Goal: Transaction & Acquisition: Register for event/course

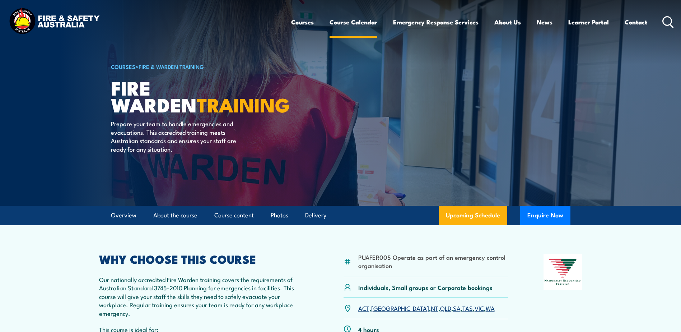
click at [358, 20] on link "Course Calendar" at bounding box center [353, 22] width 48 height 19
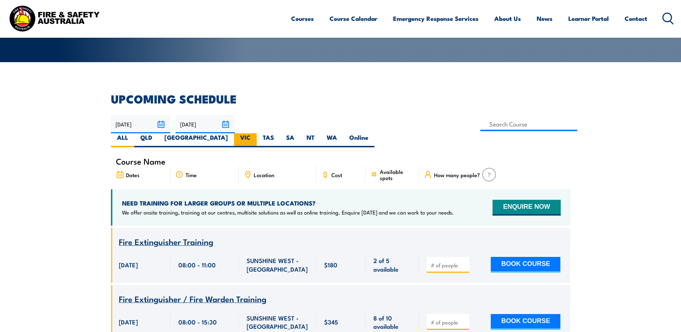
click at [257, 133] on label "VIC" at bounding box center [245, 140] width 23 height 14
click at [255, 133] on input "VIC" at bounding box center [252, 135] width 5 height 5
radio input "true"
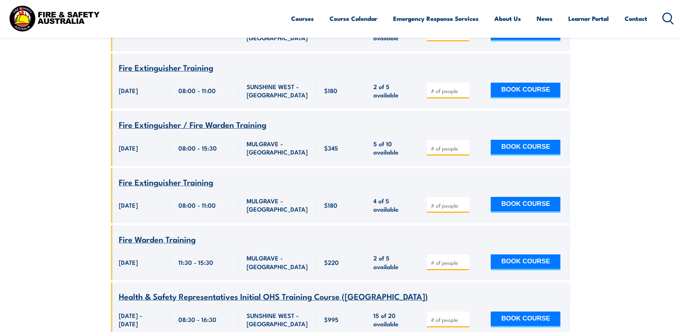
scroll to position [380, 0]
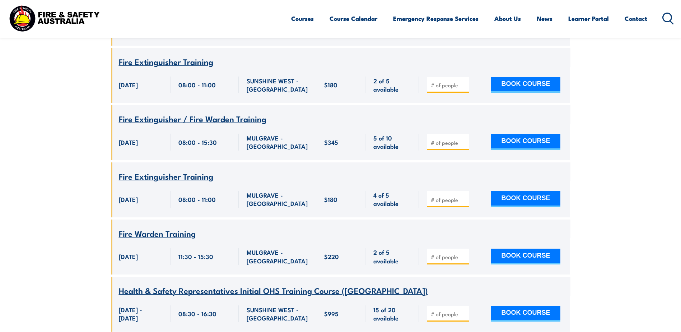
click at [438, 310] on input "number" at bounding box center [449, 313] width 36 height 7
type input "5"
click at [513, 305] on button "BOOK COURSE" at bounding box center [525, 313] width 70 height 16
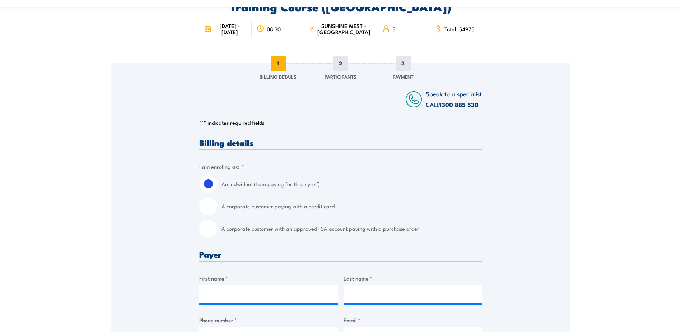
scroll to position [72, 0]
click at [211, 231] on input "A corporate customer with an approved FSA account paying with a purchase order" at bounding box center [208, 228] width 18 height 18
radio input "true"
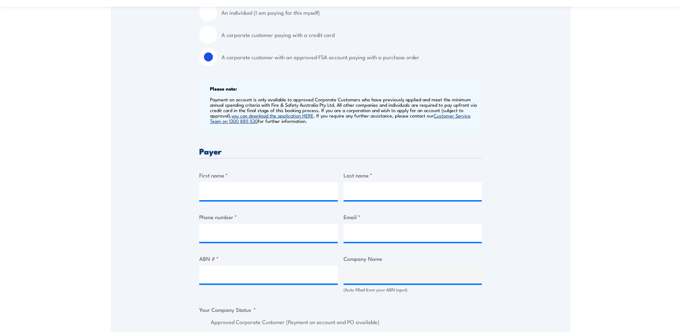
scroll to position [251, 0]
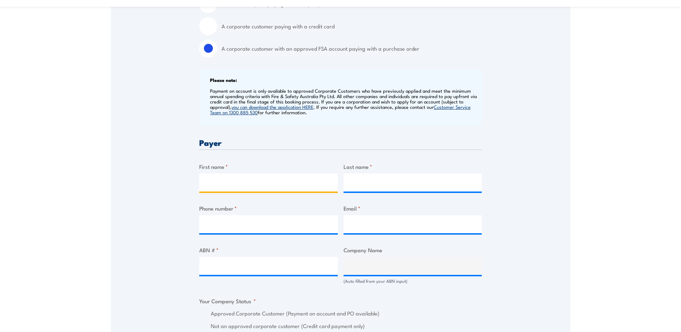
click at [217, 182] on input "First name *" at bounding box center [268, 182] width 138 height 18
type input "Craig"
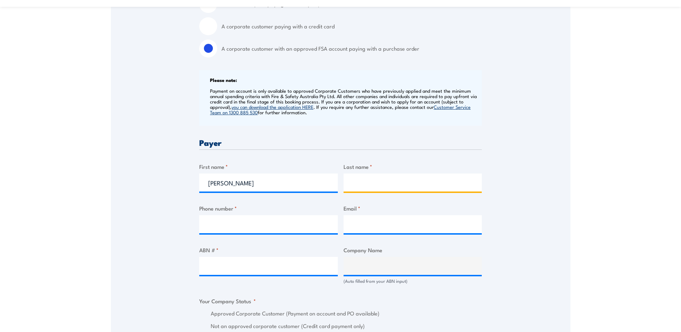
type input "Fitzpatrick"
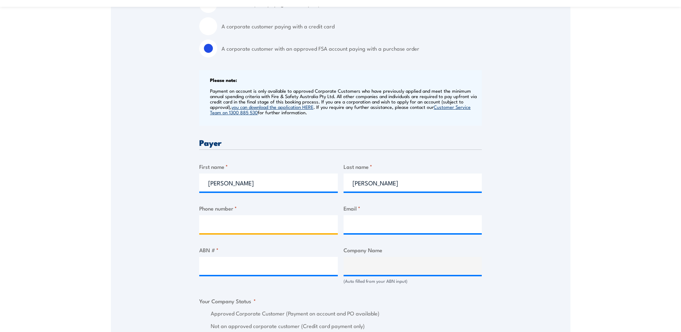
type input "0409012801"
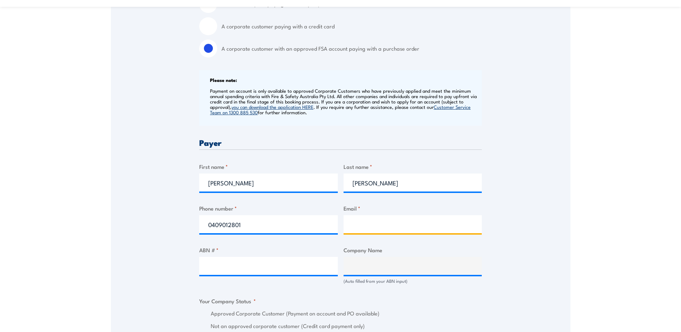
type input "cfitzpatrick@kilcoyglobalfoods.com"
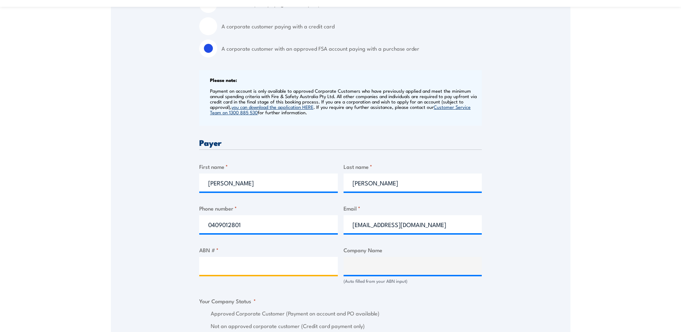
click at [212, 272] on input "ABN # *" at bounding box center [268, 266] width 138 height 18
click at [219, 264] on input "ABN # *" at bounding box center [268, 266] width 138 height 18
type input "48001844734"
type input "HARDWICK BROTHERS MEATWORKS TRUST"
radio input "true"
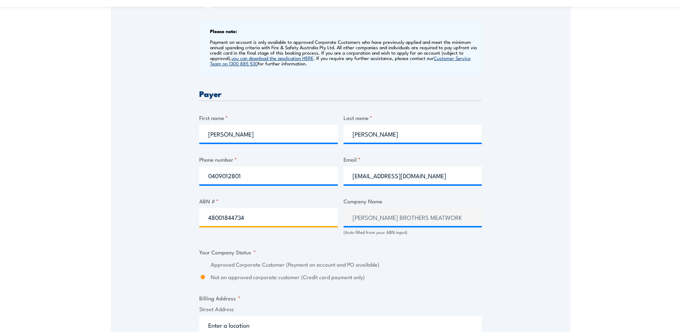
scroll to position [323, 0]
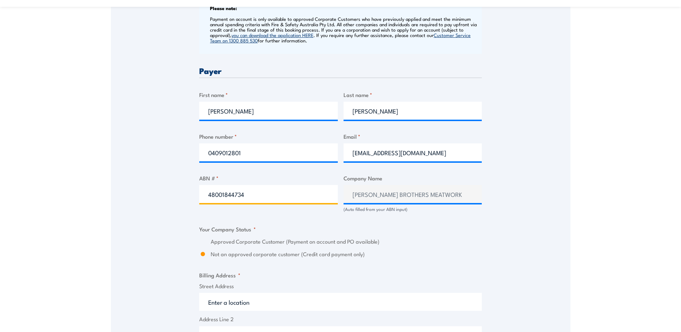
type input "48001844734"
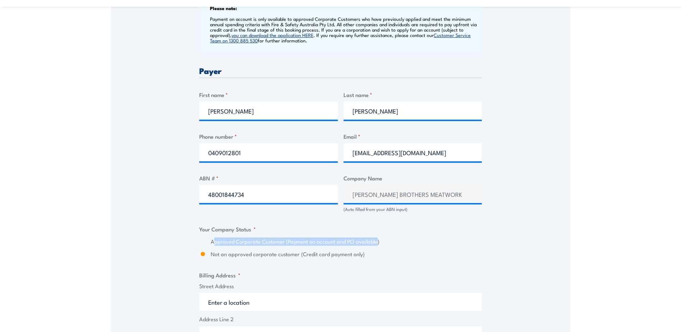
drag, startPoint x: 375, startPoint y: 241, endPoint x: 213, endPoint y: 244, distance: 161.5
click at [213, 244] on label "Approved Corporate Customer (Payment on account and PO available)" at bounding box center [346, 241] width 271 height 8
click at [336, 238] on label "Approved Corporate Customer (Payment on account and PO available)" at bounding box center [346, 241] width 271 height 8
click at [395, 235] on fieldset "Your Company Status * Approved Corporate Customer (Payment on account and PO av…" at bounding box center [340, 241] width 282 height 33
click at [356, 252] on label "Not an approved corporate customer (Credit card payment only)" at bounding box center [346, 254] width 271 height 8
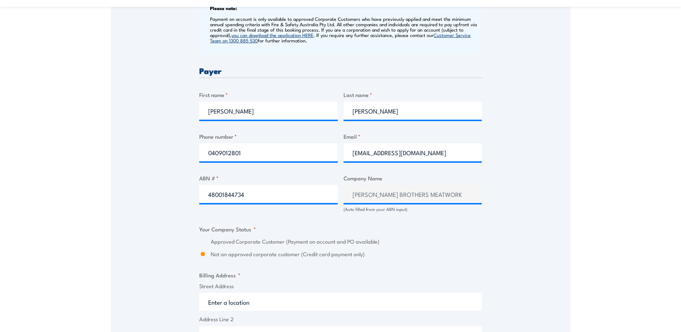
click at [206, 252] on input "Not an approved corporate customer (Credit card payment only)" at bounding box center [202, 254] width 7 height 8
drag, startPoint x: 360, startPoint y: 254, endPoint x: 203, endPoint y: 253, distance: 156.8
click at [203, 253] on div "Not an approved corporate customer (Credit card payment only)" at bounding box center [340, 254] width 282 height 8
click at [203, 252] on input "Not an approved corporate customer (Credit card payment only)" at bounding box center [202, 254] width 7 height 8
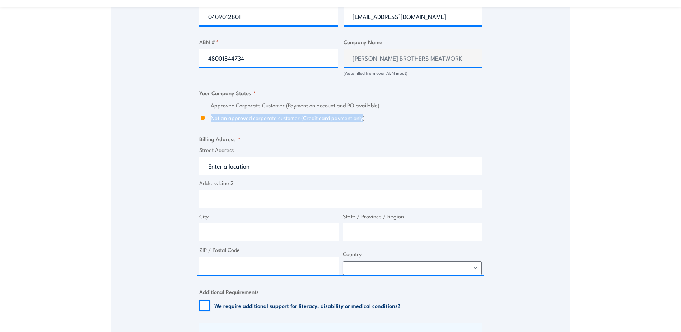
scroll to position [466, 0]
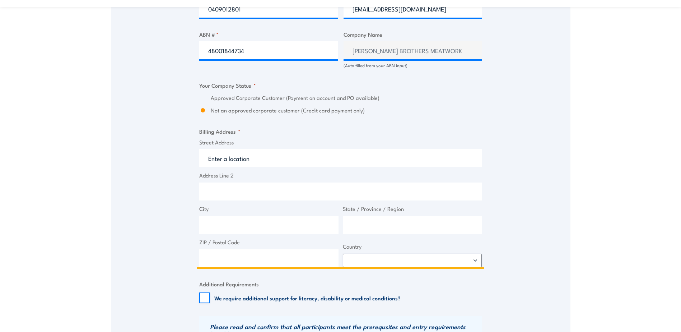
click at [227, 155] on input "Street Address" at bounding box center [340, 158] width 282 height 18
click at [240, 160] on input "Street Address" at bounding box center [340, 158] width 282 height 18
click at [206, 223] on input "City" at bounding box center [268, 225] width 139 height 18
click at [358, 227] on input "State / Province / Region" at bounding box center [412, 225] width 139 height 18
click at [224, 159] on input "Street Address" at bounding box center [340, 158] width 282 height 18
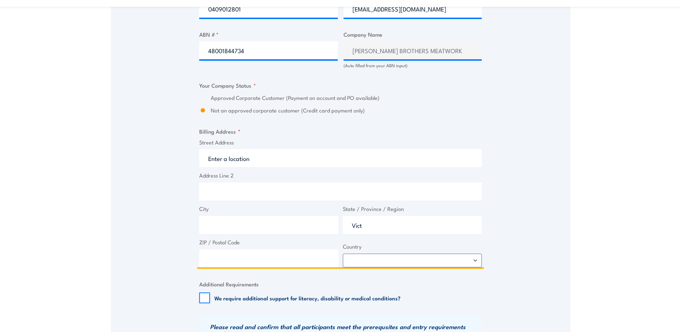
click at [383, 220] on input "Vict" at bounding box center [412, 225] width 139 height 18
type input "Victoria"
click at [233, 159] on input "Street Address" at bounding box center [340, 158] width 282 height 18
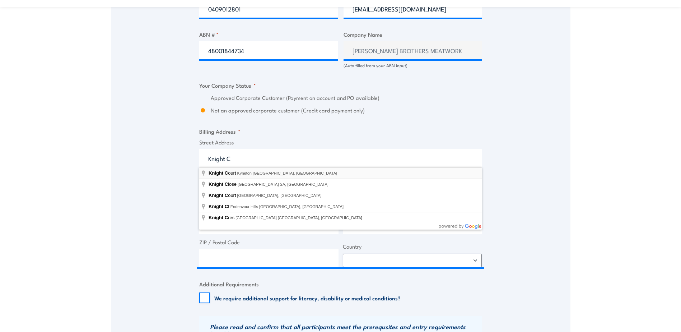
type input "Knight Court, Kyneton VIC, Australia"
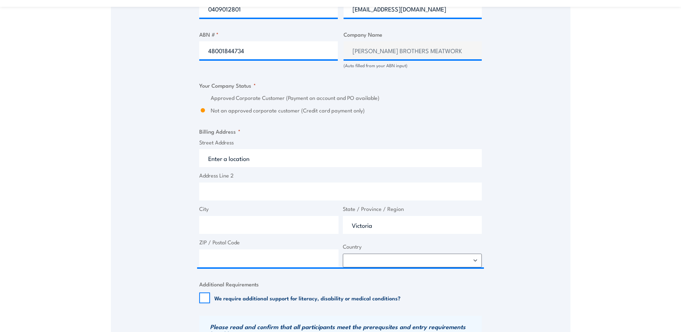
type input "Knight Ct"
type input "Kyneton"
type input "3444"
select select "Australia"
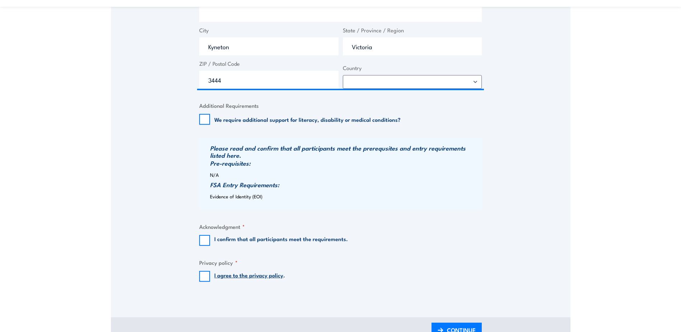
scroll to position [646, 0]
click at [205, 235] on input "I confirm that all participants meet the requirements." at bounding box center [204, 239] width 11 height 11
checkbox input "true"
click at [206, 272] on input "I agree to the privacy policy ." at bounding box center [204, 274] width 11 height 11
checkbox input "true"
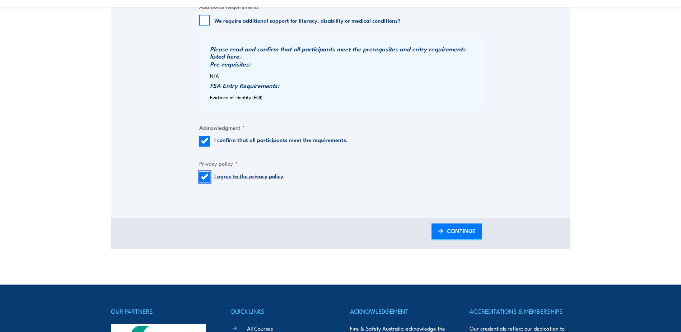
scroll to position [753, 0]
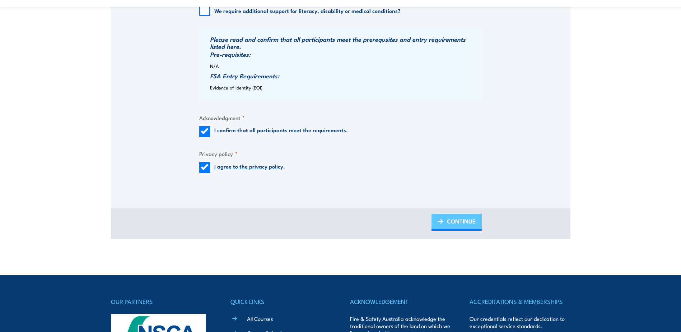
click at [448, 227] on span "CONTINUE" at bounding box center [461, 220] width 29 height 19
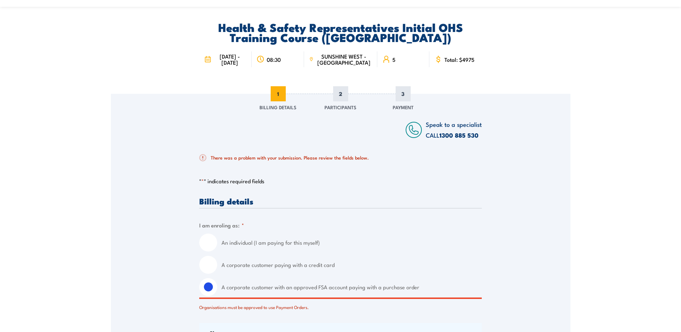
scroll to position [33, 0]
